Goal: Task Accomplishment & Management: Complete application form

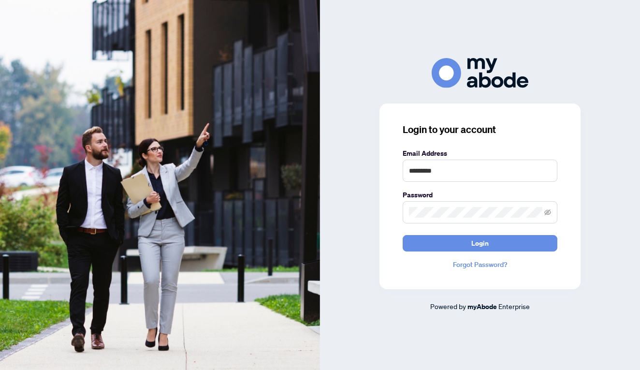
click at [480, 243] on button "Login" at bounding box center [479, 243] width 155 height 16
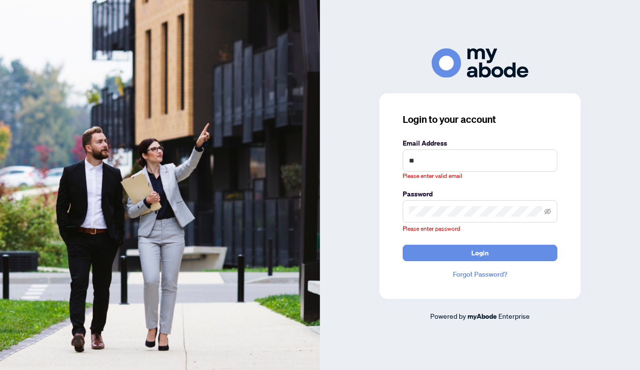
type input "*"
type input "**********"
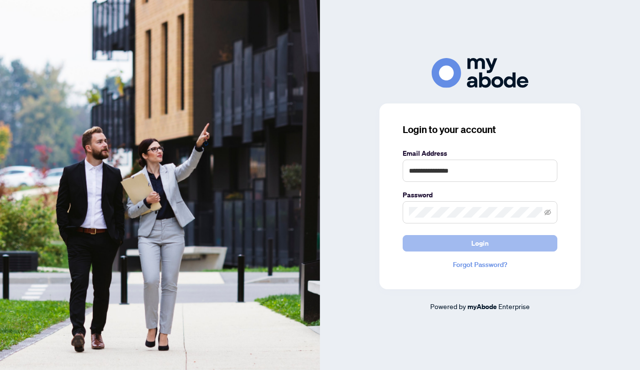
click at [459, 247] on button "Login" at bounding box center [479, 243] width 155 height 16
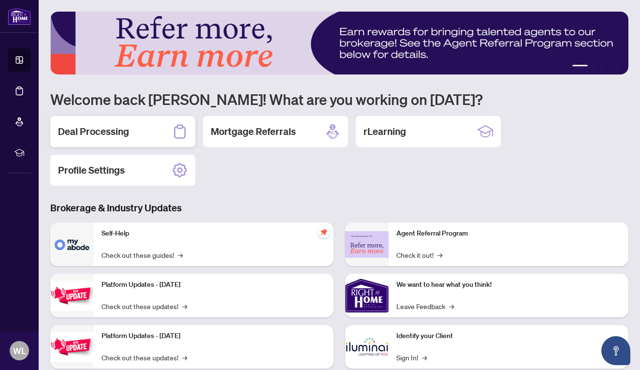
click at [127, 131] on h2 "Deal Processing" at bounding box center [93, 132] width 71 height 14
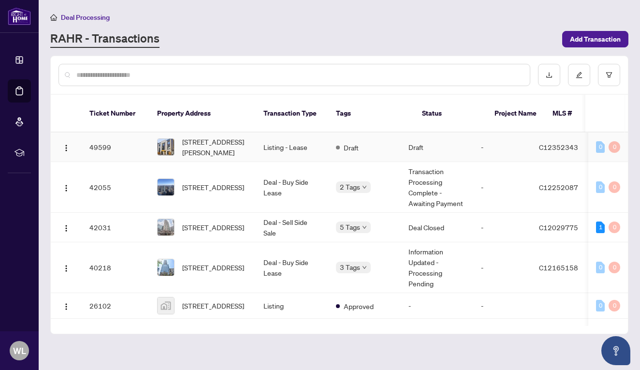
click at [257, 137] on td "Listing - Lease" at bounding box center [292, 146] width 72 height 29
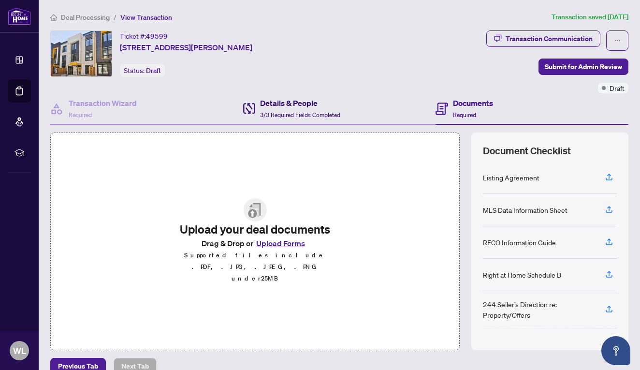
click at [312, 112] on span "3/3 Required Fields Completed" at bounding box center [300, 114] width 80 height 7
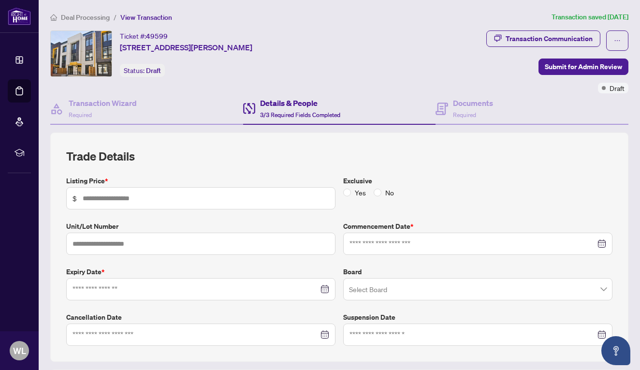
type input "*****"
type input "**"
type input "**********"
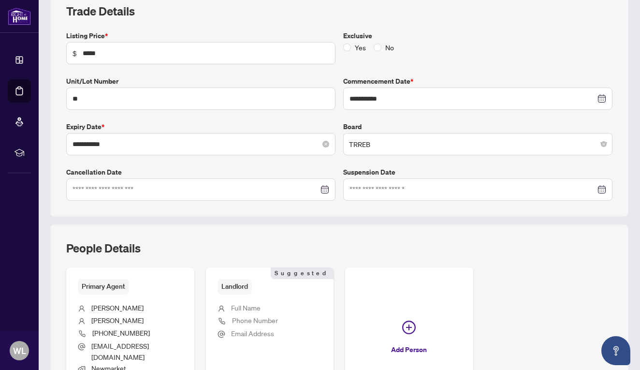
scroll to position [160, 0]
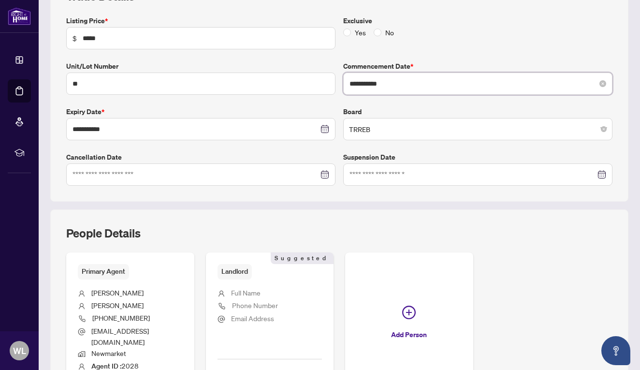
click at [456, 80] on input "**********" at bounding box center [472, 83] width 246 height 11
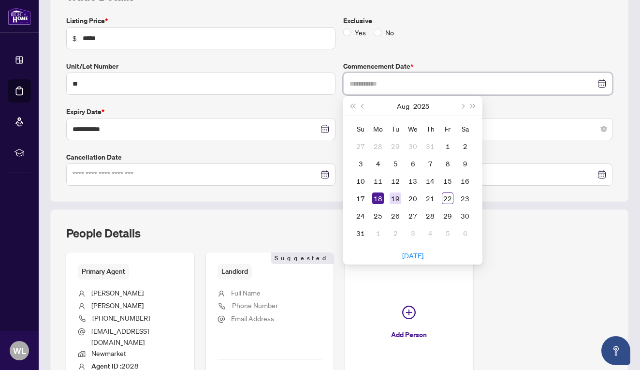
type input "**********"
click at [394, 197] on div "19" at bounding box center [395, 198] width 12 height 12
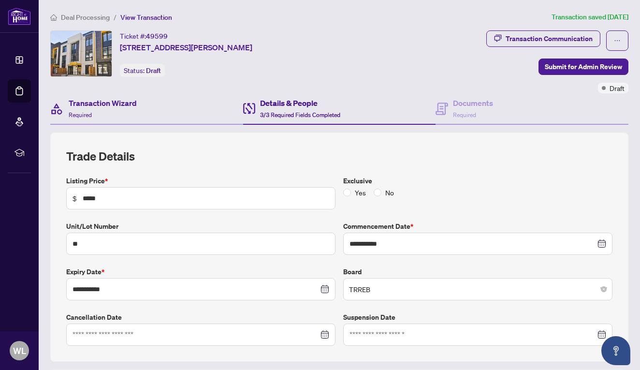
scroll to position [0, 0]
click at [145, 101] on div "Transaction Wizard Required" at bounding box center [146, 108] width 193 height 31
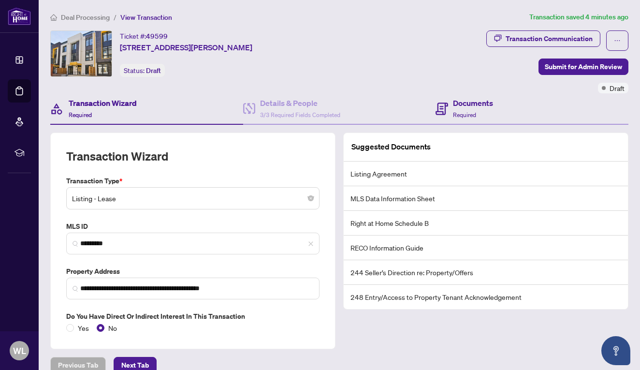
click at [461, 120] on div "Documents Required" at bounding box center [531, 108] width 193 height 31
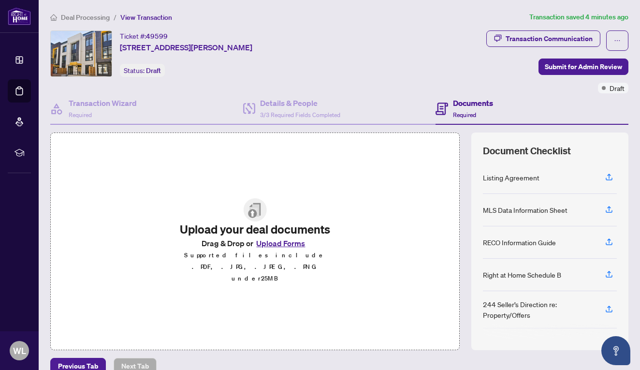
click at [282, 249] on button "Upload Forms" at bounding box center [280, 243] width 55 height 13
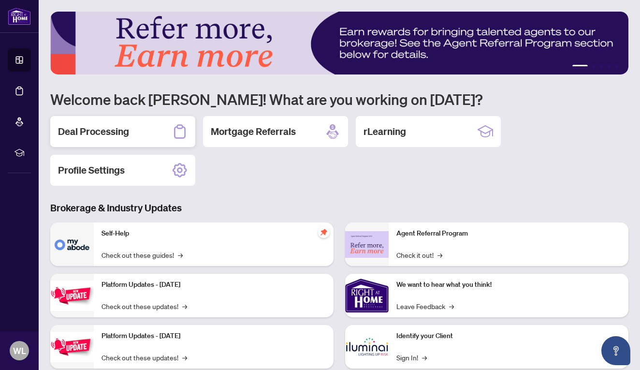
click at [145, 137] on div "Deal Processing" at bounding box center [122, 131] width 145 height 31
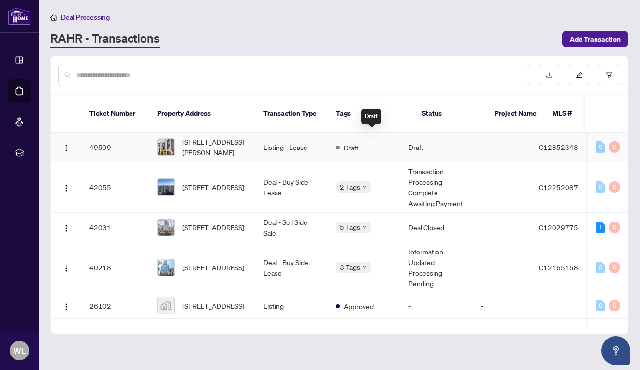
click at [352, 142] on span "Draft" at bounding box center [350, 147] width 15 height 11
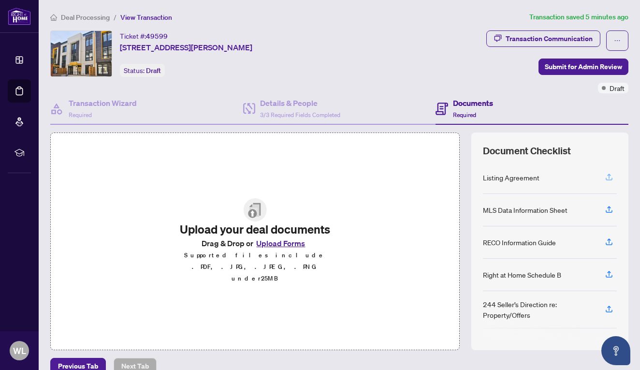
click at [611, 174] on icon "button" at bounding box center [608, 176] width 9 height 9
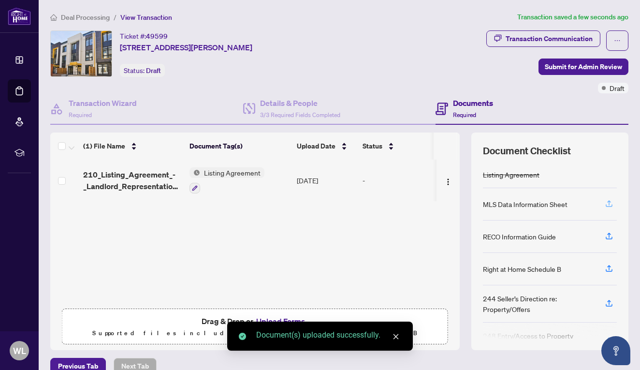
click at [607, 203] on icon "button" at bounding box center [608, 203] width 9 height 9
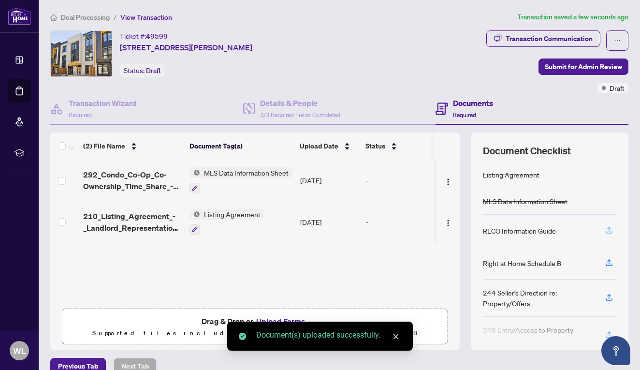
click at [611, 230] on icon "button" at bounding box center [608, 230] width 9 height 9
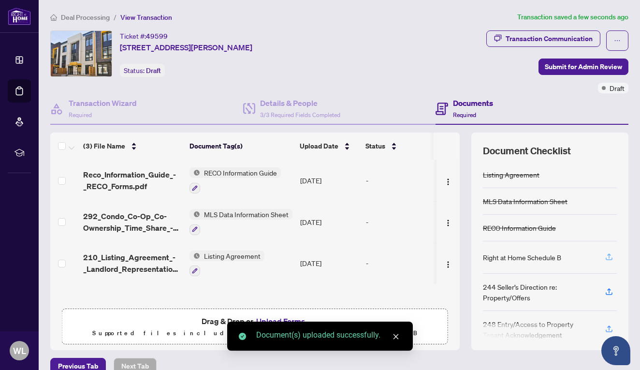
click at [609, 259] on icon "button" at bounding box center [608, 258] width 7 height 2
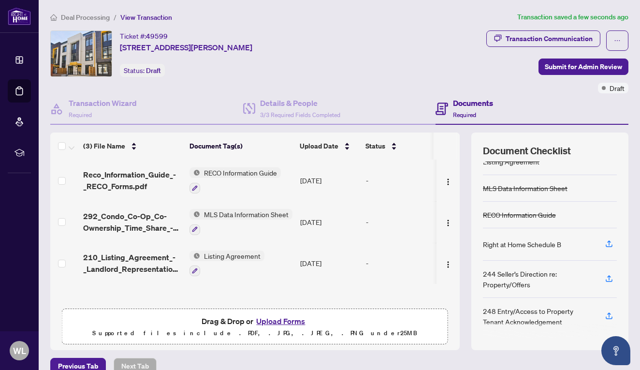
scroll to position [13, 0]
click at [194, 271] on icon "button" at bounding box center [194, 270] width 5 height 5
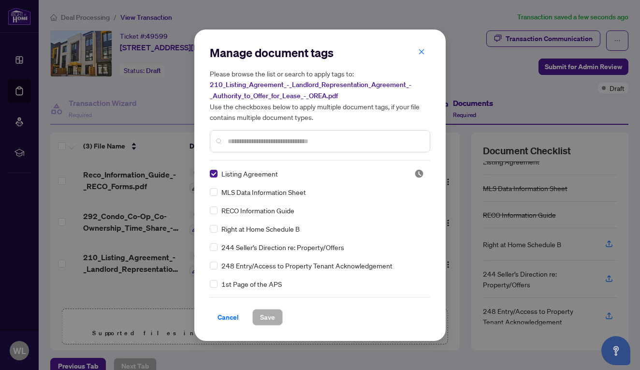
click at [327, 141] on input "text" at bounding box center [325, 141] width 194 height 11
click at [213, 232] on label at bounding box center [214, 228] width 8 height 11
click at [270, 320] on span "Save" at bounding box center [267, 316] width 15 height 15
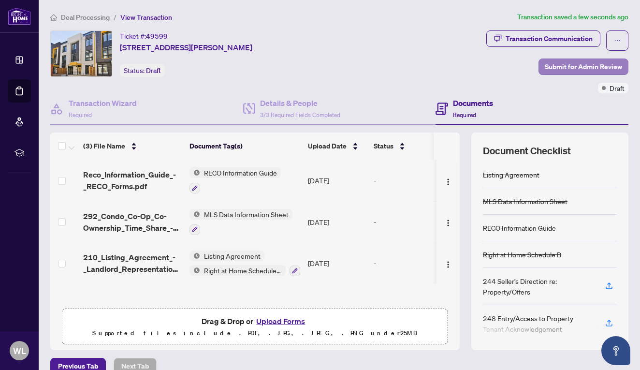
click at [572, 64] on span "Submit for Admin Review" at bounding box center [582, 66] width 77 height 15
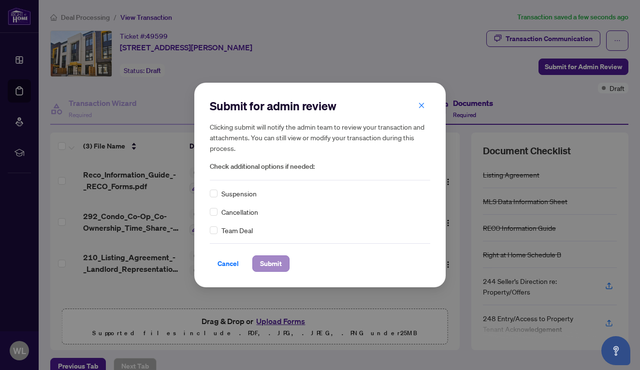
click at [269, 266] on span "Submit" at bounding box center [271, 263] width 22 height 15
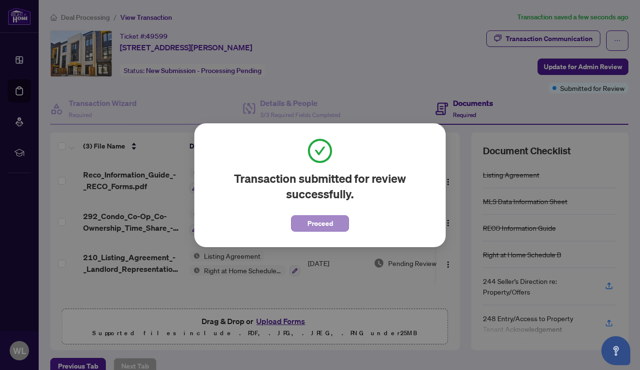
click at [312, 221] on span "Proceed" at bounding box center [320, 222] width 26 height 15
